Goal: Communication & Community: Answer question/provide support

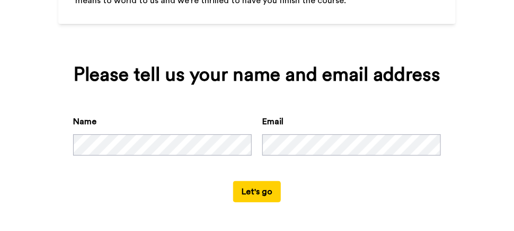
scroll to position [140, 0]
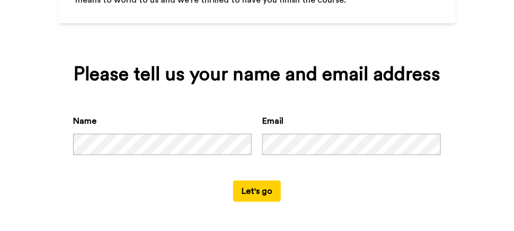
click at [248, 192] on button "Let's go" at bounding box center [257, 190] width 48 height 21
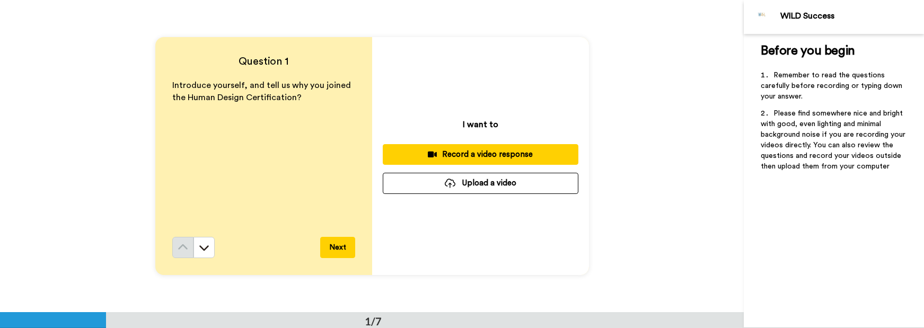
click at [472, 153] on div "Record a video response" at bounding box center [480, 154] width 179 height 11
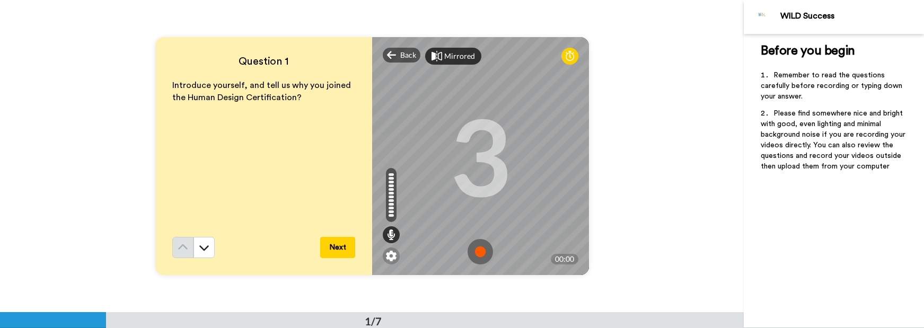
click at [444, 57] on div "Mirrored" at bounding box center [459, 56] width 31 height 11
click at [444, 57] on div "Mirror" at bounding box center [455, 56] width 23 height 11
click at [446, 57] on div "Mirrored" at bounding box center [459, 56] width 31 height 11
click at [400, 56] on span "Back" at bounding box center [408, 55] width 16 height 11
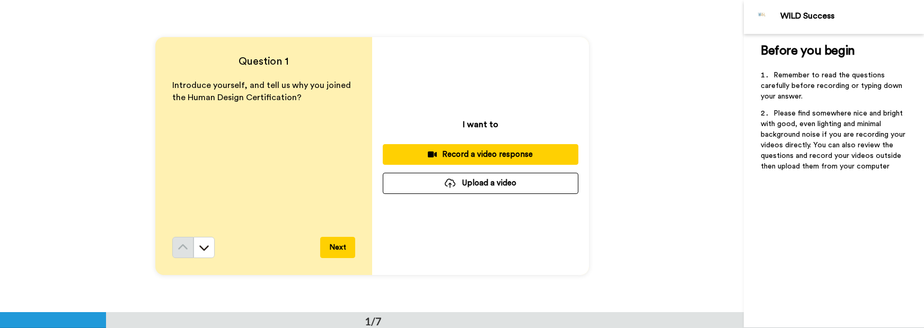
click at [459, 153] on div "Record a video response" at bounding box center [480, 154] width 179 height 11
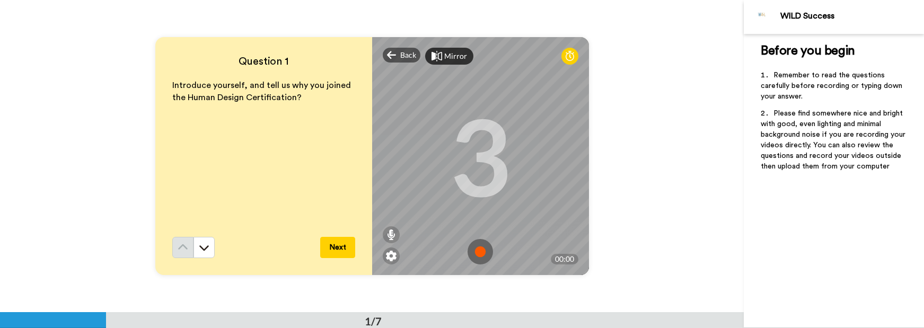
click at [480, 230] on img at bounding box center [480, 251] width 25 height 25
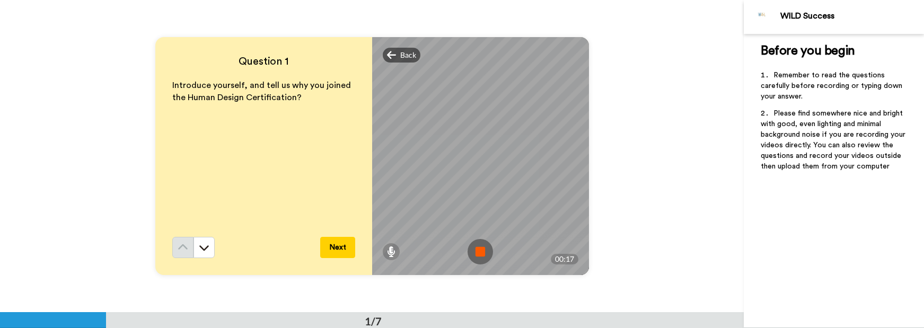
click at [480, 230] on img at bounding box center [480, 251] width 25 height 25
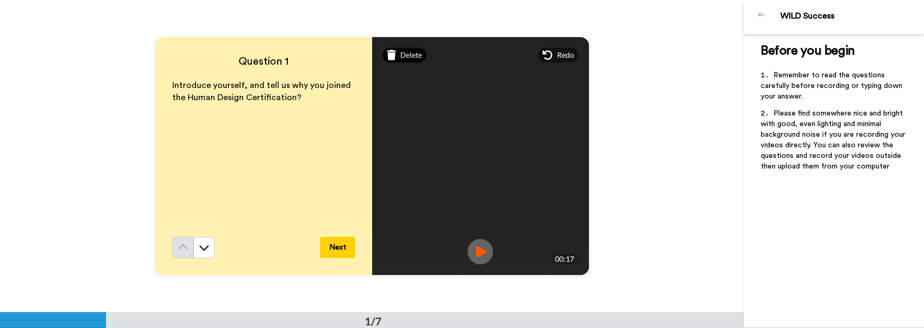
click at [400, 52] on span "Delete" at bounding box center [411, 55] width 22 height 11
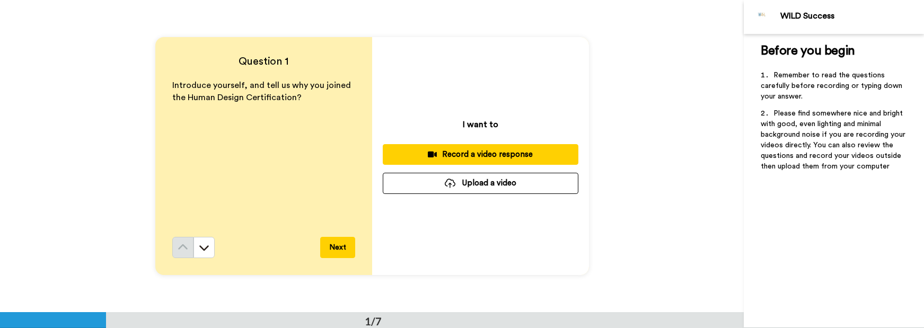
click at [470, 156] on div "Record a video response" at bounding box center [480, 154] width 179 height 11
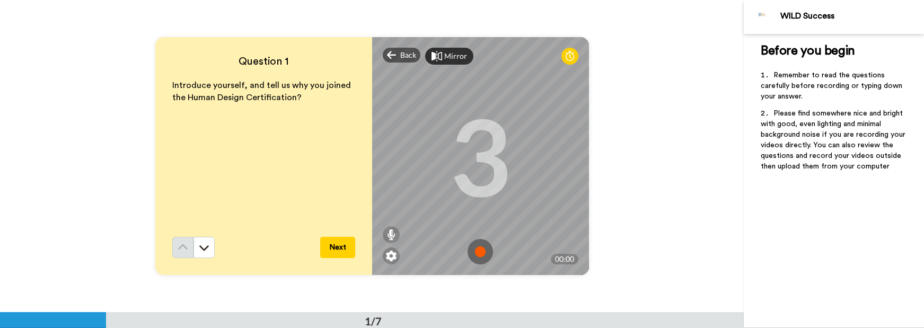
click at [476, 230] on img at bounding box center [480, 251] width 25 height 25
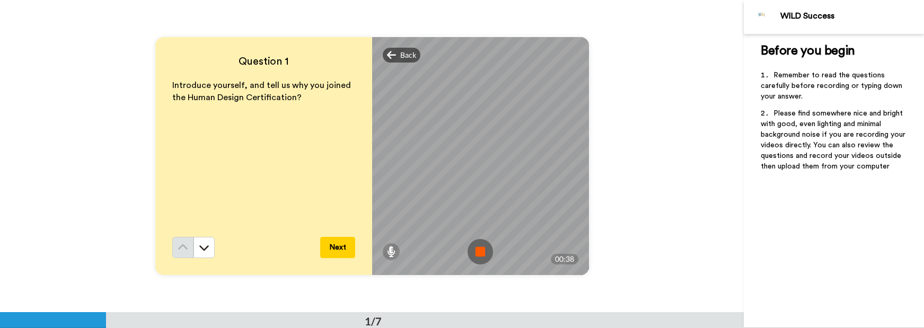
click at [478, 230] on img at bounding box center [480, 251] width 25 height 25
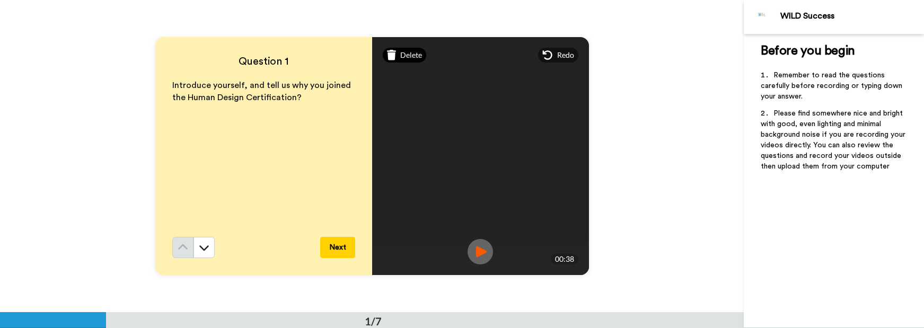
click at [406, 52] on span "Delete" at bounding box center [411, 55] width 22 height 11
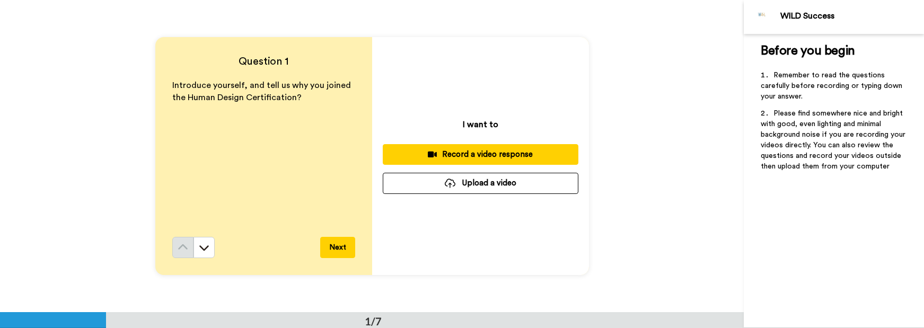
click at [481, 154] on div "Record a video response" at bounding box center [480, 154] width 179 height 11
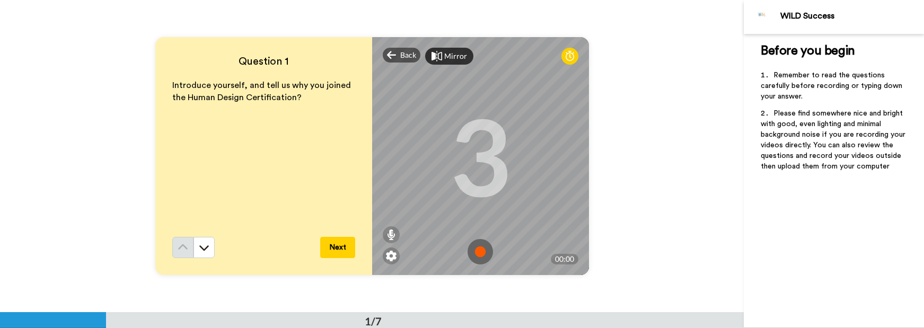
click at [334, 230] on button "Next" at bounding box center [337, 247] width 35 height 21
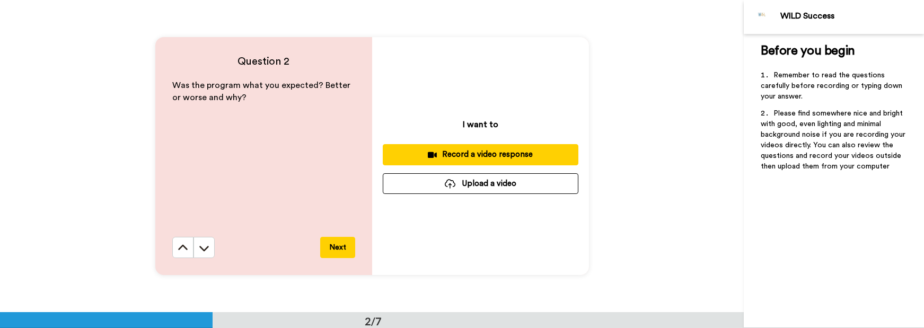
click at [330, 230] on button "Next" at bounding box center [337, 247] width 35 height 21
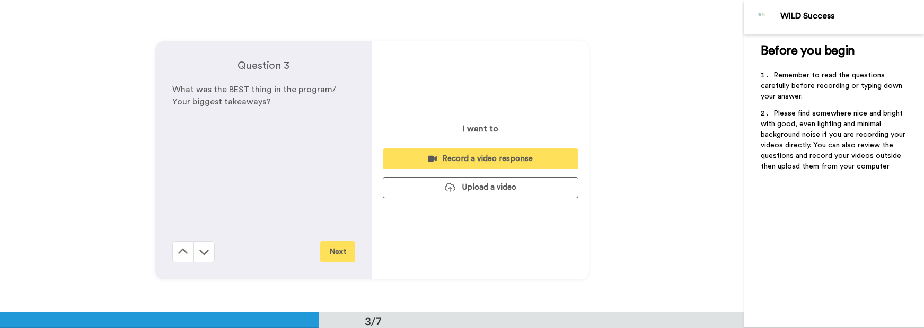
scroll to position [625, 0]
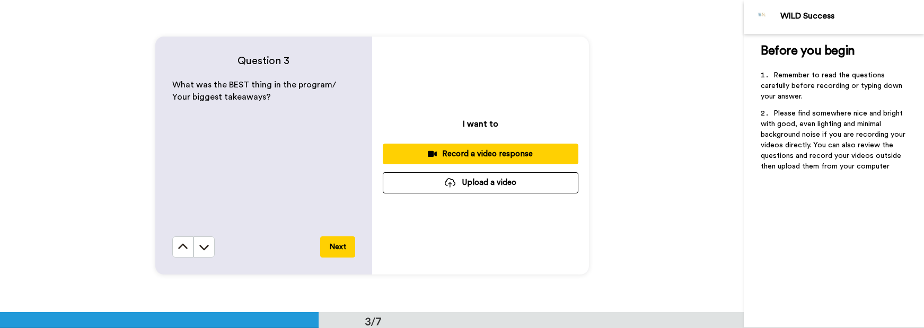
click at [333, 230] on button "Next" at bounding box center [337, 246] width 35 height 21
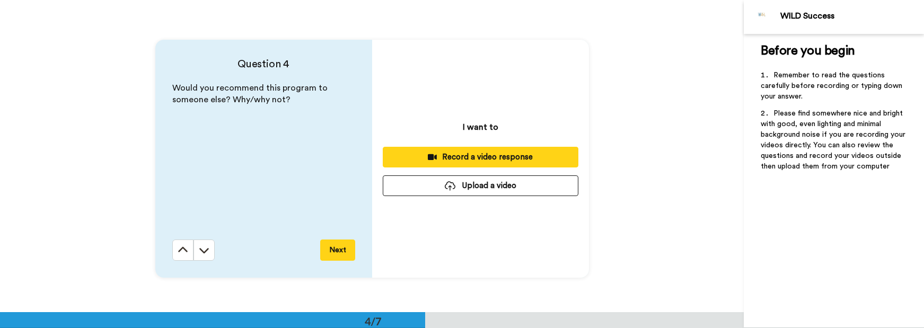
scroll to position [936, 0]
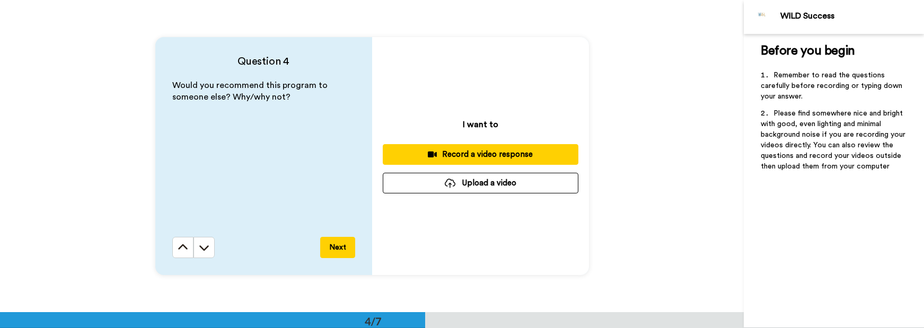
click at [331, 230] on button "Next" at bounding box center [337, 247] width 35 height 21
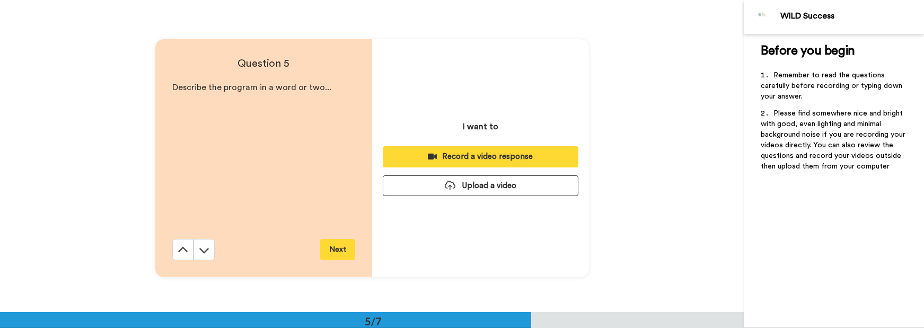
scroll to position [1249, 0]
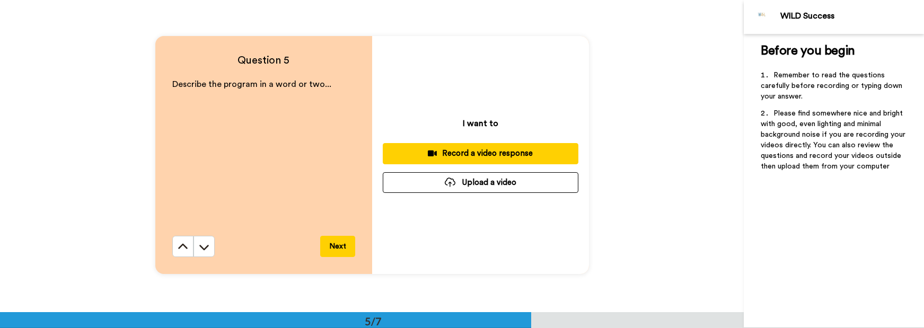
click at [329, 230] on button "Next" at bounding box center [337, 246] width 35 height 21
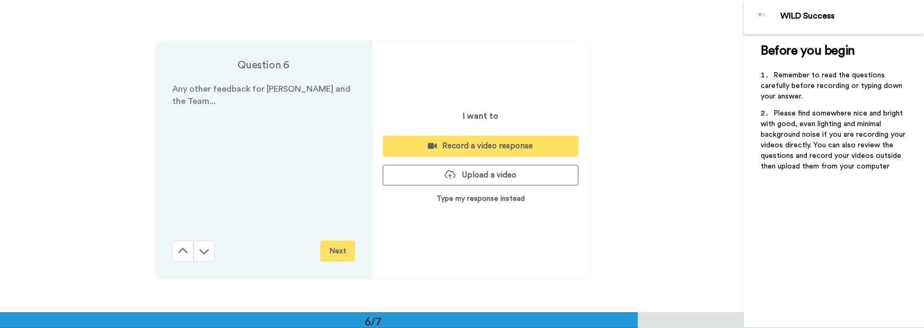
scroll to position [1561, 0]
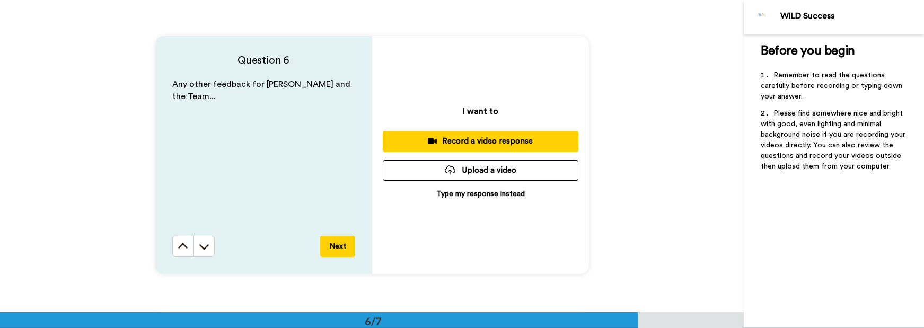
click at [330, 230] on button "Next" at bounding box center [337, 246] width 35 height 21
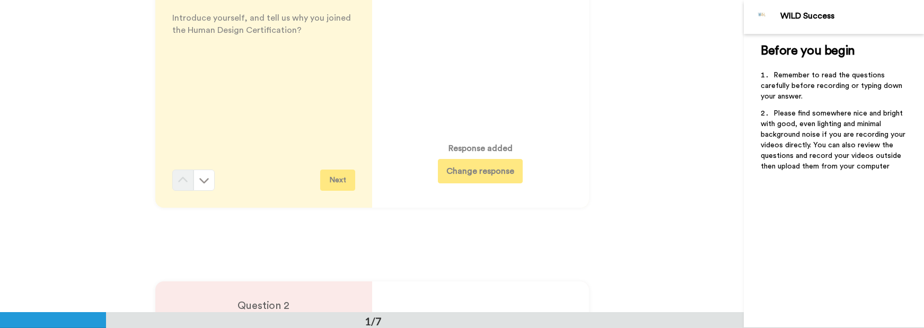
scroll to position [0, 0]
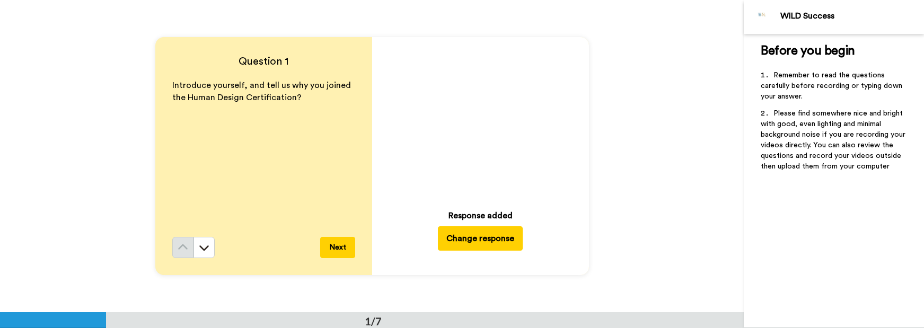
click at [479, 230] on button "Change response" at bounding box center [480, 238] width 85 height 24
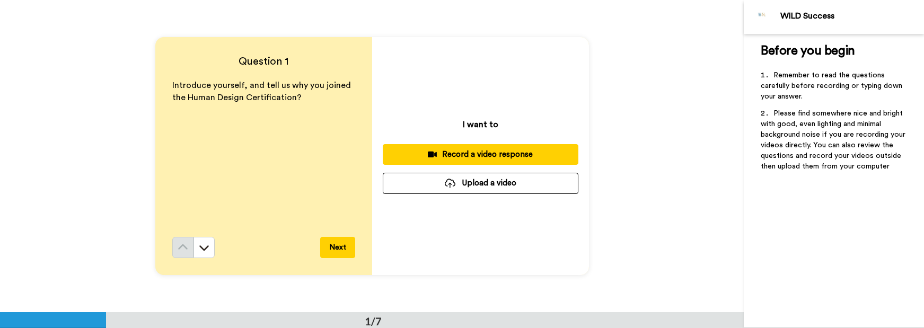
click at [476, 153] on div "Record a video response" at bounding box center [480, 154] width 179 height 11
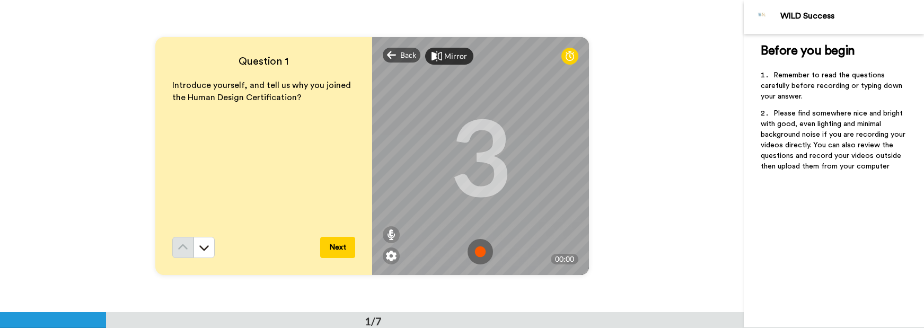
click at [477, 230] on img at bounding box center [480, 251] width 25 height 25
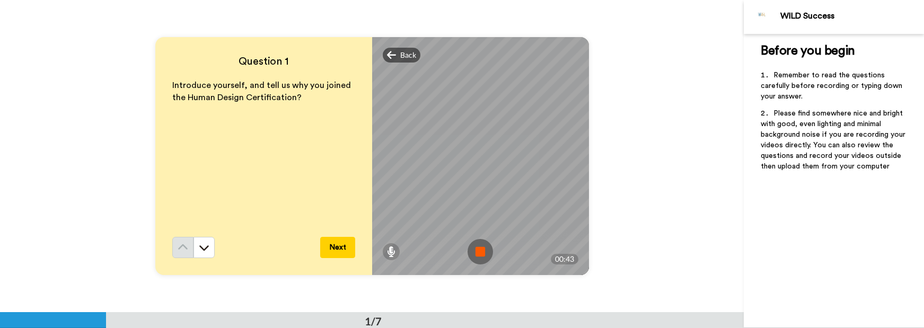
click at [477, 230] on img at bounding box center [480, 251] width 25 height 25
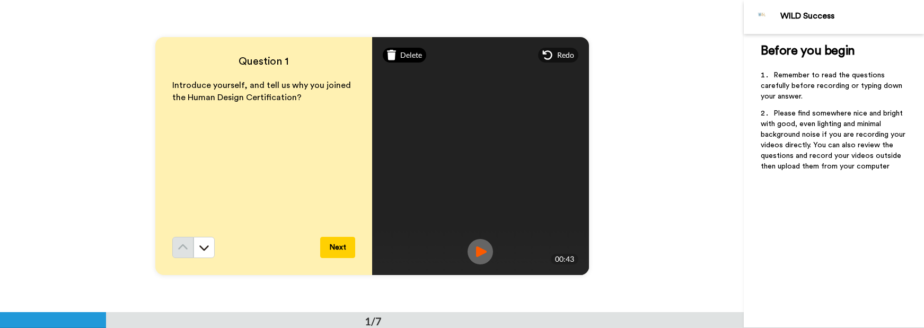
click at [405, 52] on span "Delete" at bounding box center [411, 55] width 22 height 11
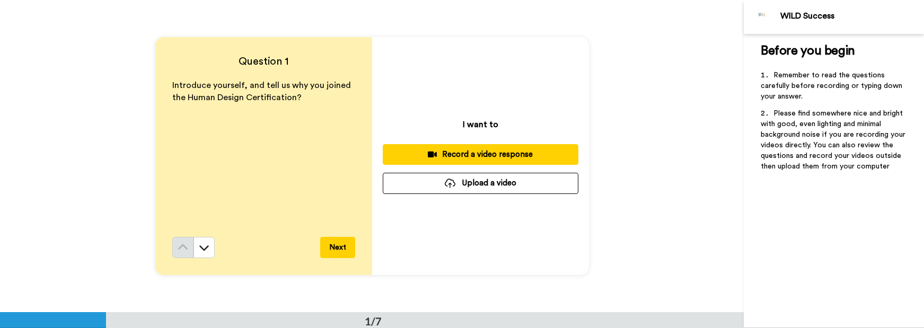
click at [478, 151] on div "Record a video response" at bounding box center [480, 154] width 179 height 11
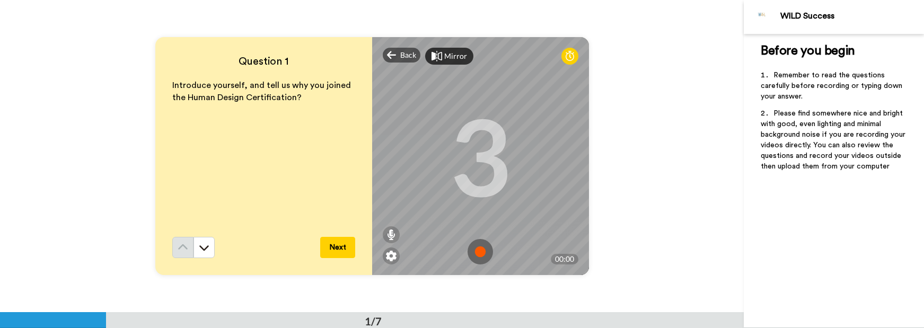
click at [476, 230] on img at bounding box center [480, 251] width 25 height 25
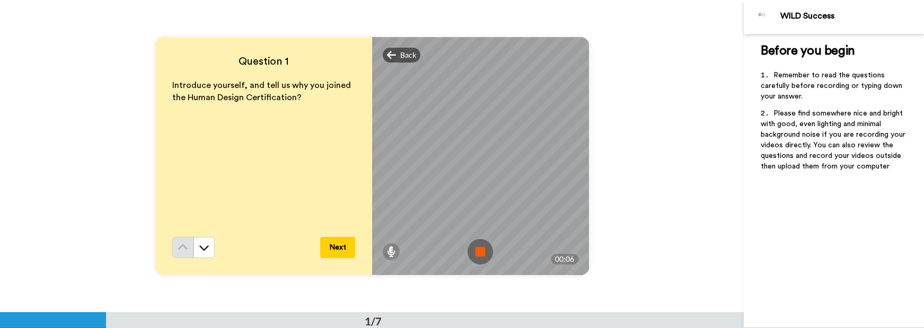
click at [475, 230] on img at bounding box center [480, 251] width 25 height 25
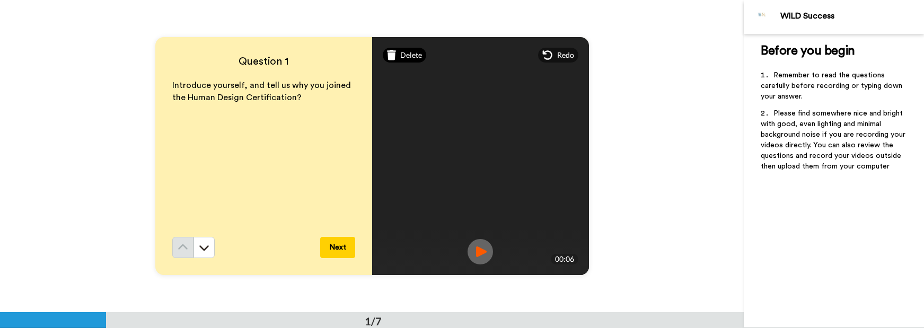
click at [408, 54] on span "Delete" at bounding box center [411, 55] width 22 height 11
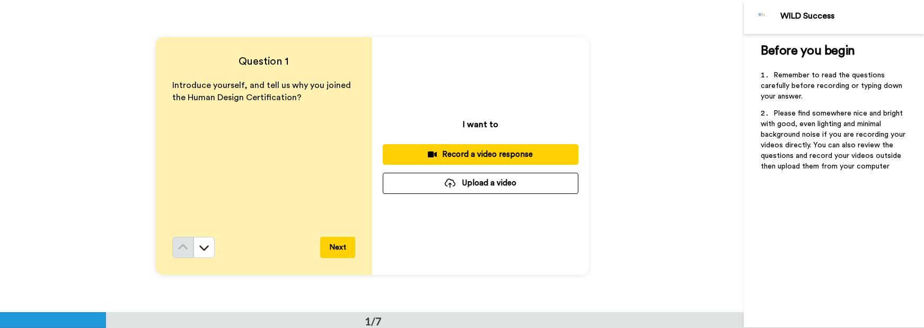
click at [476, 155] on div "Record a video response" at bounding box center [480, 154] width 179 height 11
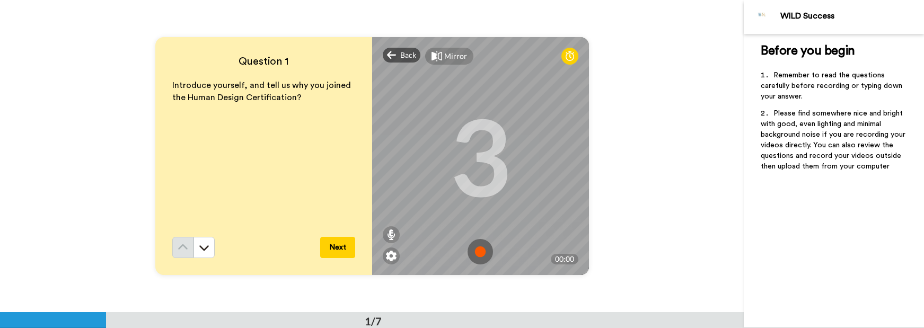
click at [444, 56] on div "Mirror" at bounding box center [455, 56] width 23 height 11
